Goal: Information Seeking & Learning: Learn about a topic

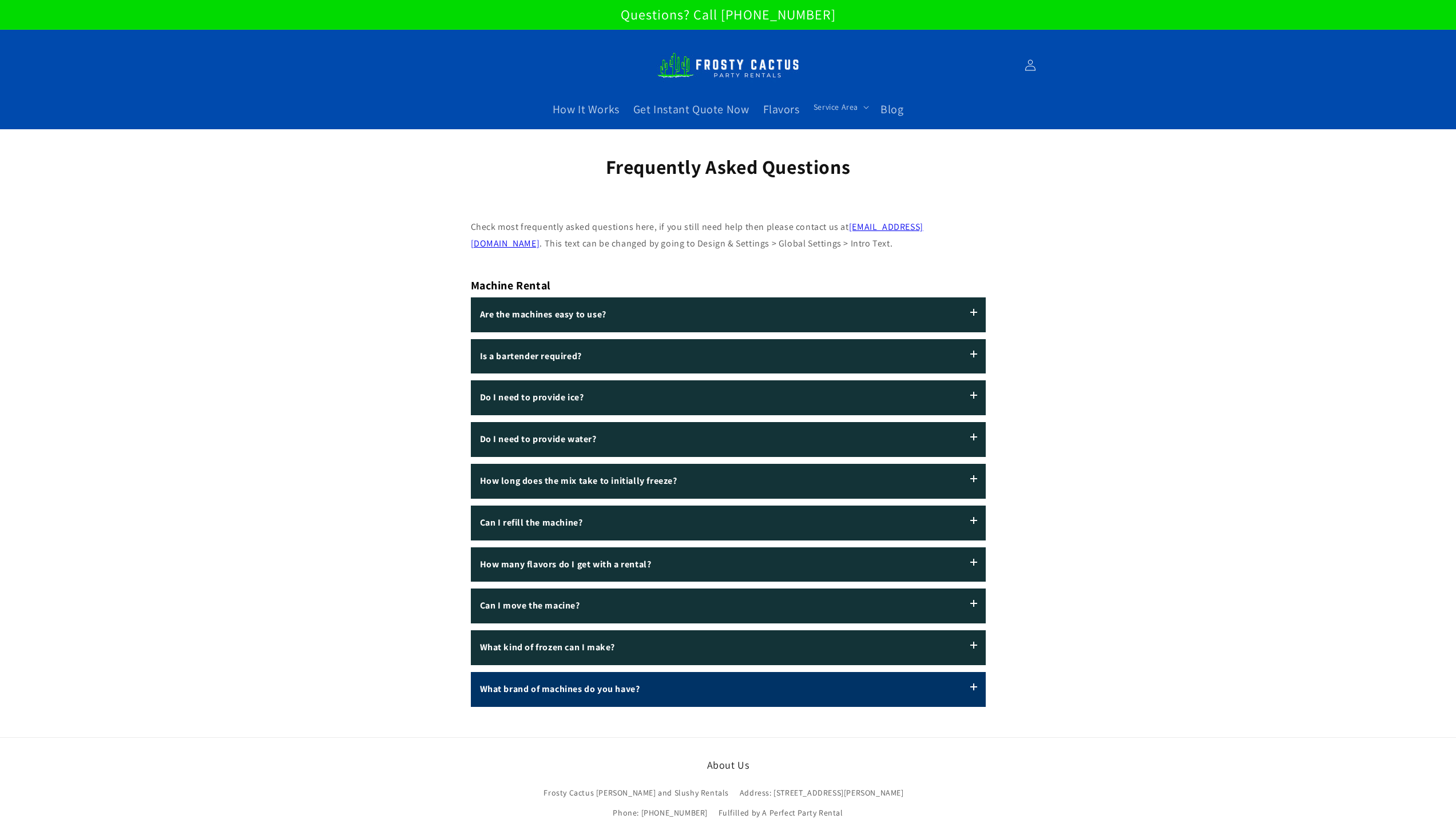
click at [966, 689] on label "What brand of machines do you have?" at bounding box center [728, 689] width 515 height 35
click at [0, 0] on input "What brand of machines do you have?" at bounding box center [0, 0] width 0 height 0
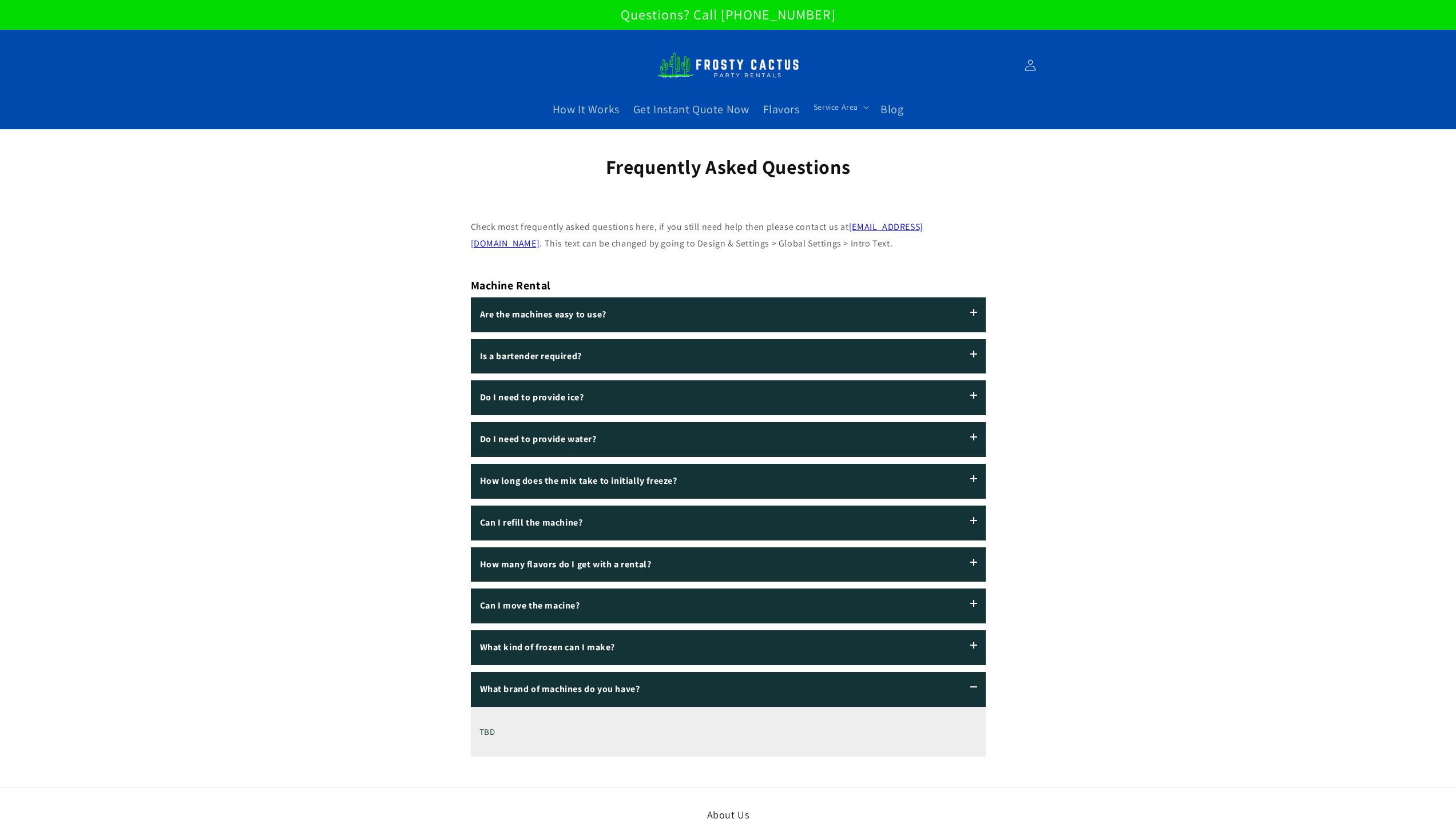
click at [804, 625] on div "Machine Rental Are the machines easy to use? Absolutely! We mix your first batc…" at bounding box center [728, 512] width 515 height 488
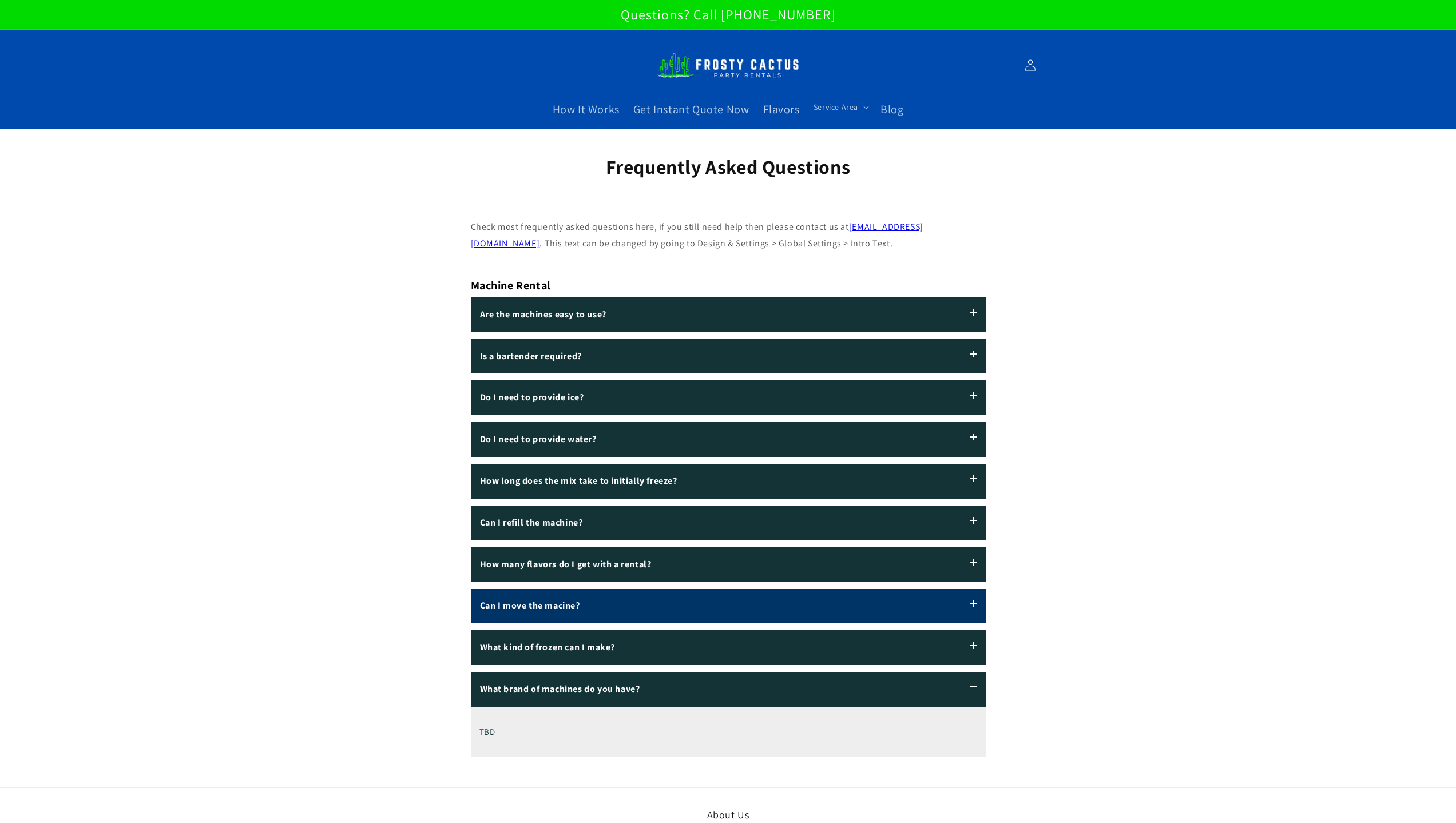
click at [806, 605] on label "Can I move the macine?" at bounding box center [728, 606] width 515 height 35
click at [0, 0] on input "Can I move the macine?" at bounding box center [0, 0] width 0 height 0
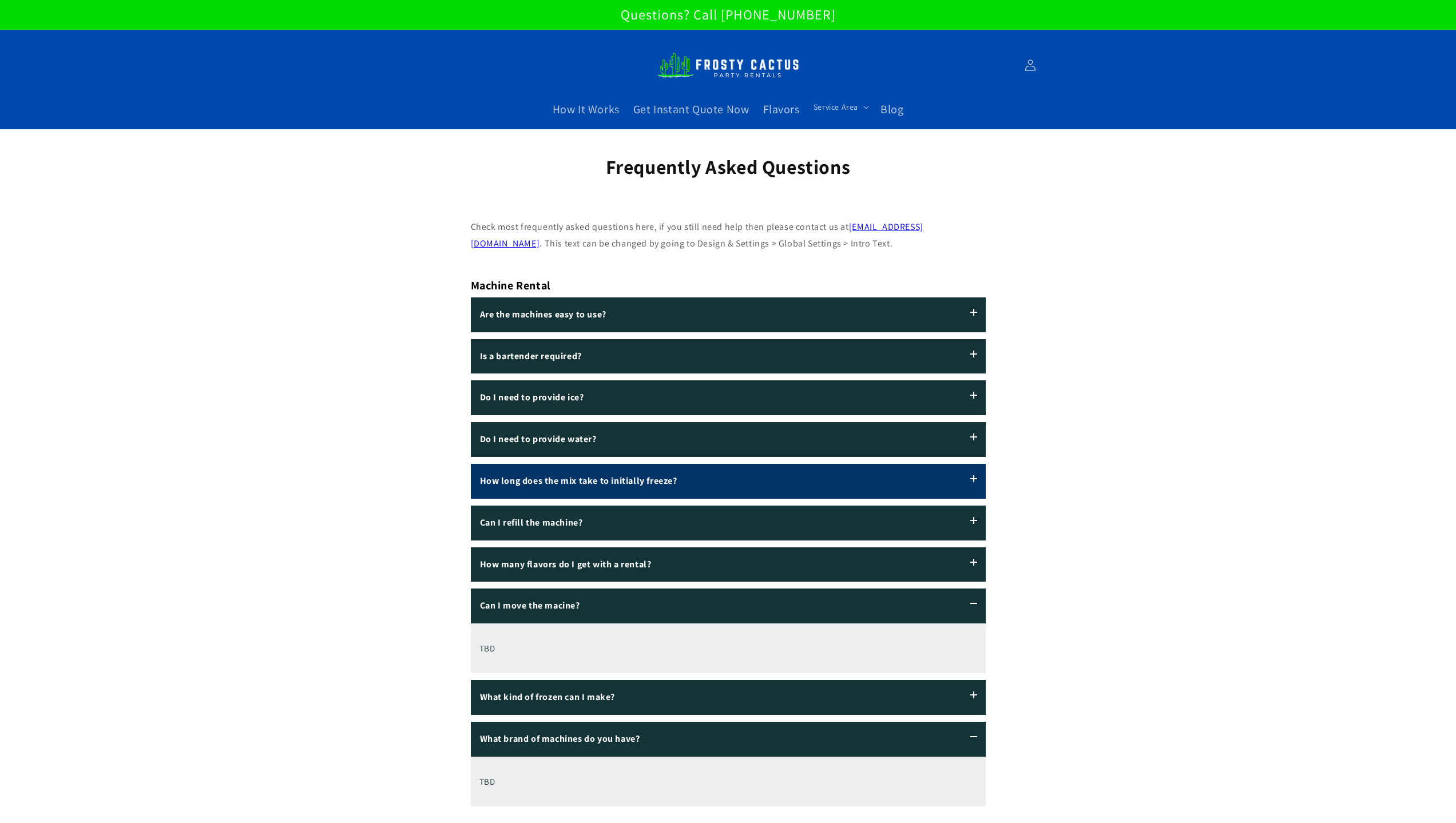
click at [639, 490] on label "How long does the mix take to initially freeze?" at bounding box center [728, 481] width 515 height 35
click at [0, 0] on input "How long does the mix take to initially freeze?" at bounding box center [0, 0] width 0 height 0
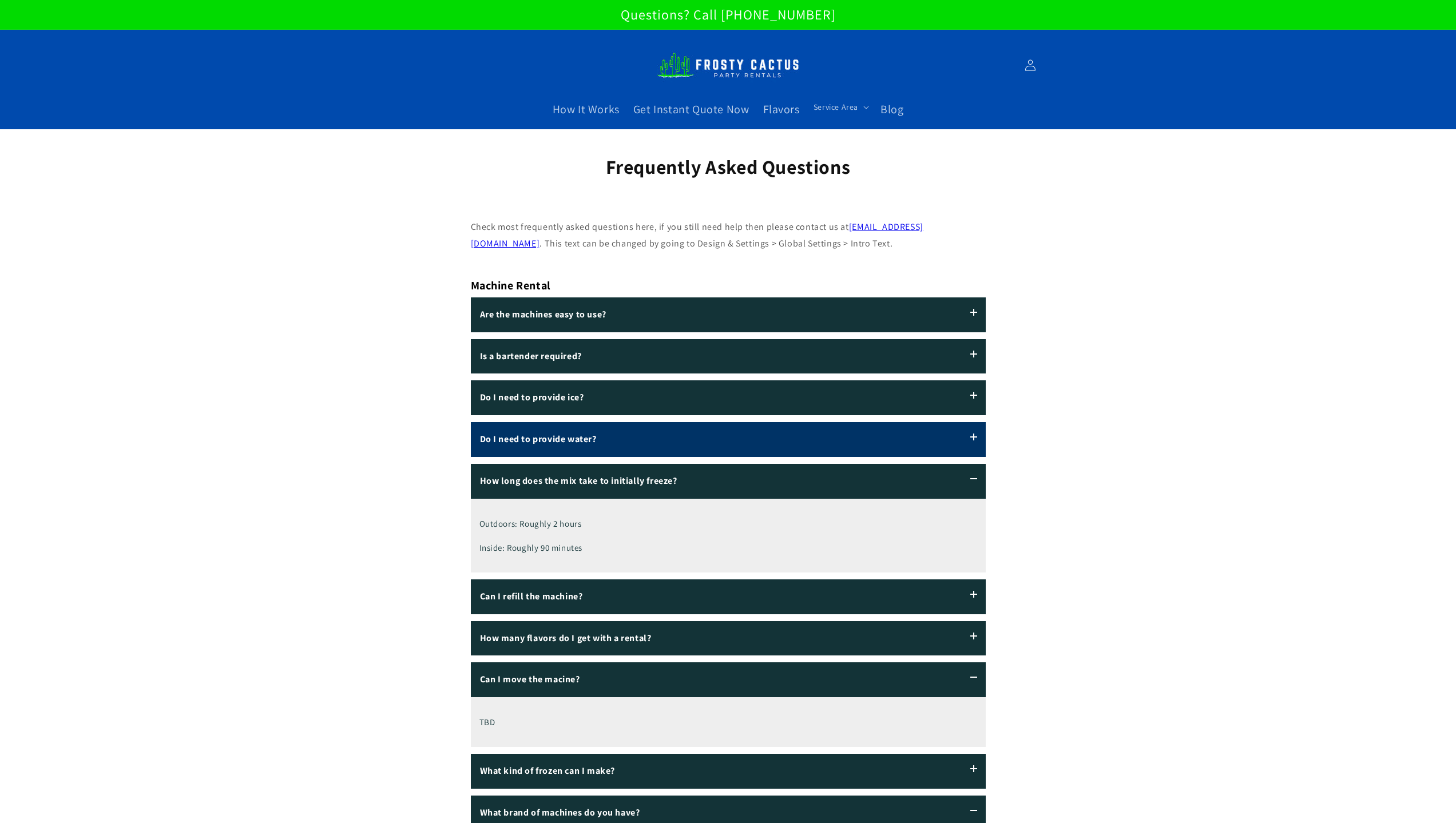
click at [633, 435] on label "Do I need to provide water?" at bounding box center [728, 440] width 515 height 35
click at [0, 0] on input "Do I need to provide water?" at bounding box center [0, 0] width 0 height 0
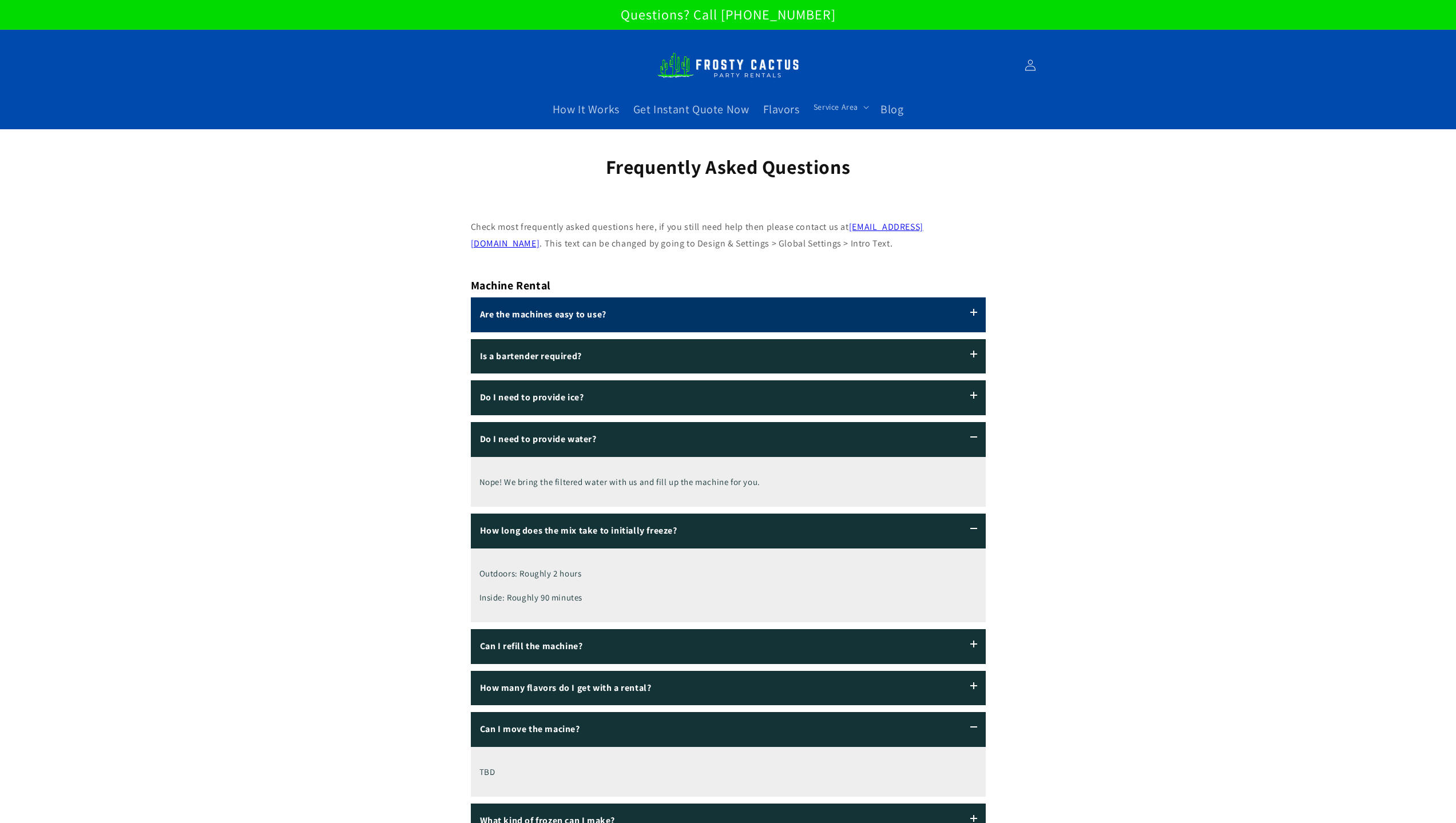
click at [661, 313] on label "Are the machines easy to use?" at bounding box center [728, 315] width 515 height 35
click at [0, 0] on input "Are the machines easy to use?" at bounding box center [0, 0] width 0 height 0
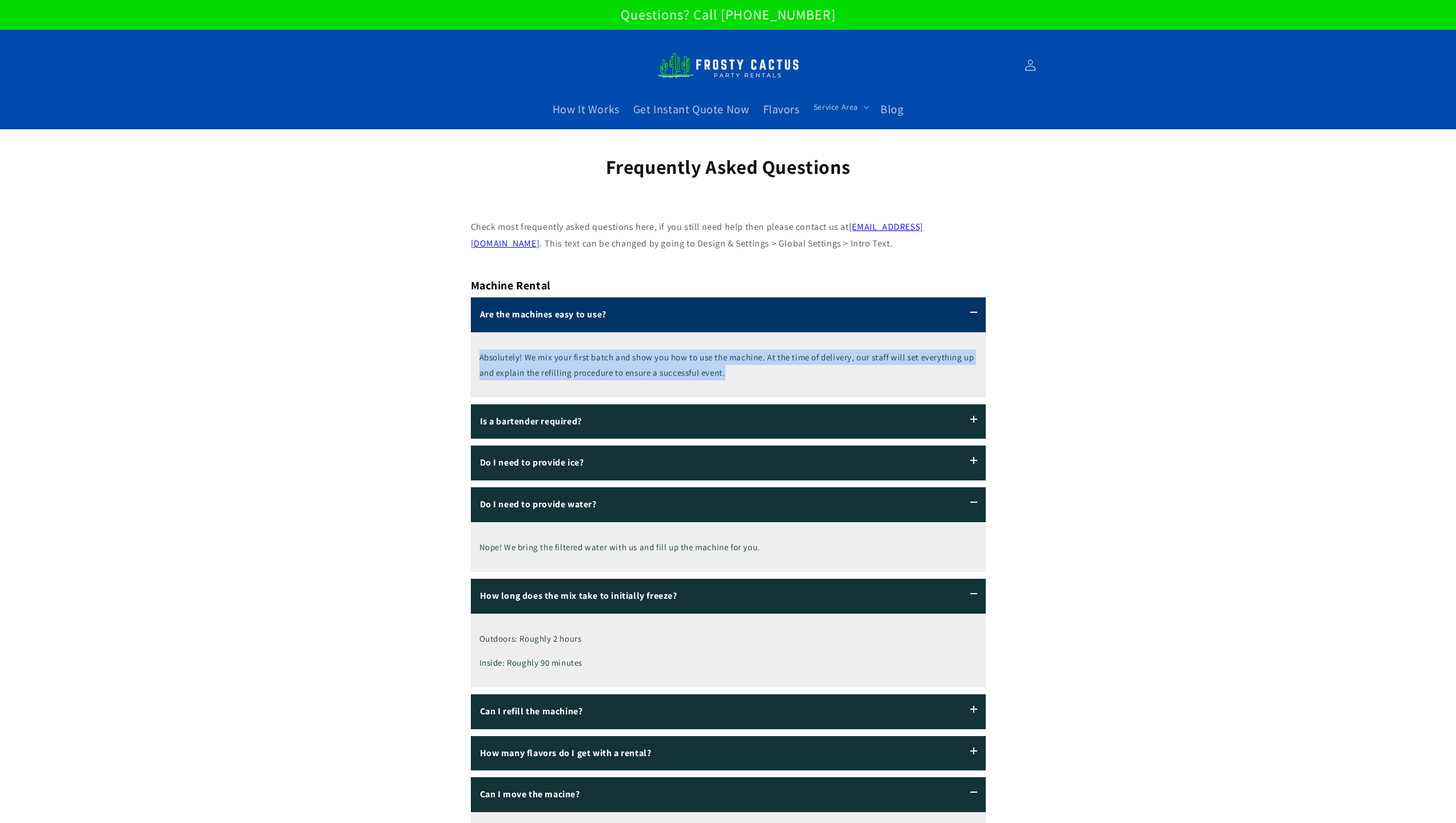
drag, startPoint x: 734, startPoint y: 373, endPoint x: 527, endPoint y: 372, distance: 207.0
click at [480, 357] on p "Absolutely! We mix your first batch and show you how to use the machine. At the…" at bounding box center [727, 365] width 497 height 31
copy p "Absolutely! We mix your first batch and show you how to use the machine. At the…"
